Goal: Transaction & Acquisition: Subscribe to service/newsletter

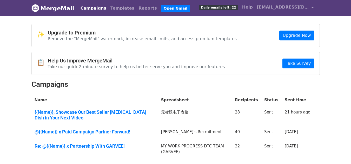
click at [213, 27] on div "✨ Upgrade to Premium Remove the "MergeMail" watermark, increase email limits, a…" at bounding box center [176, 35] width 288 height 22
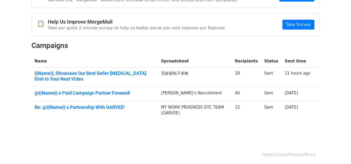
scroll to position [40, 0]
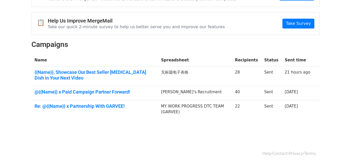
click at [124, 44] on h2 "Campaigns" at bounding box center [175, 44] width 288 height 9
click at [291, 7] on div "✨ Upgrade to Premium Remove the "MergeMail" watermark, increase email limits, a…" at bounding box center [176, 53] width 296 height 138
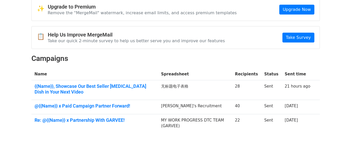
scroll to position [0, 0]
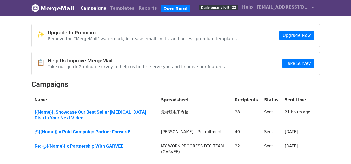
click at [227, 7] on span "Daily emails left: 22" at bounding box center [218, 8] width 39 height 6
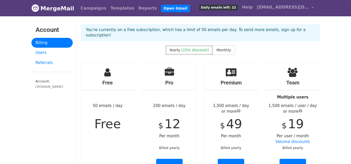
scroll to position [26, 0]
